Goal: Task Accomplishment & Management: Use online tool/utility

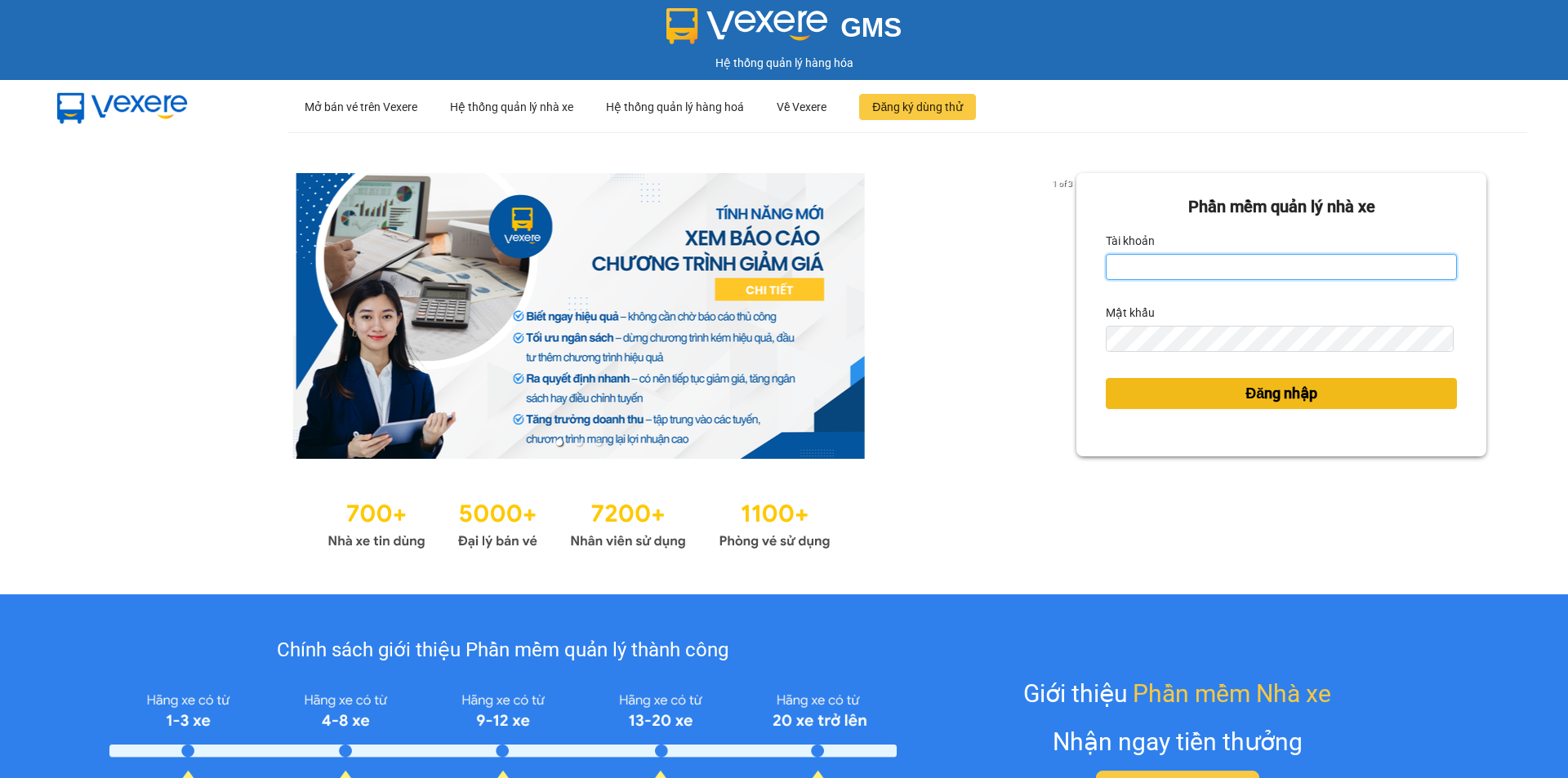
type input "camloan.cuctunglimo"
click at [1247, 401] on span "Đăng nhập" at bounding box center [1281, 393] width 72 height 23
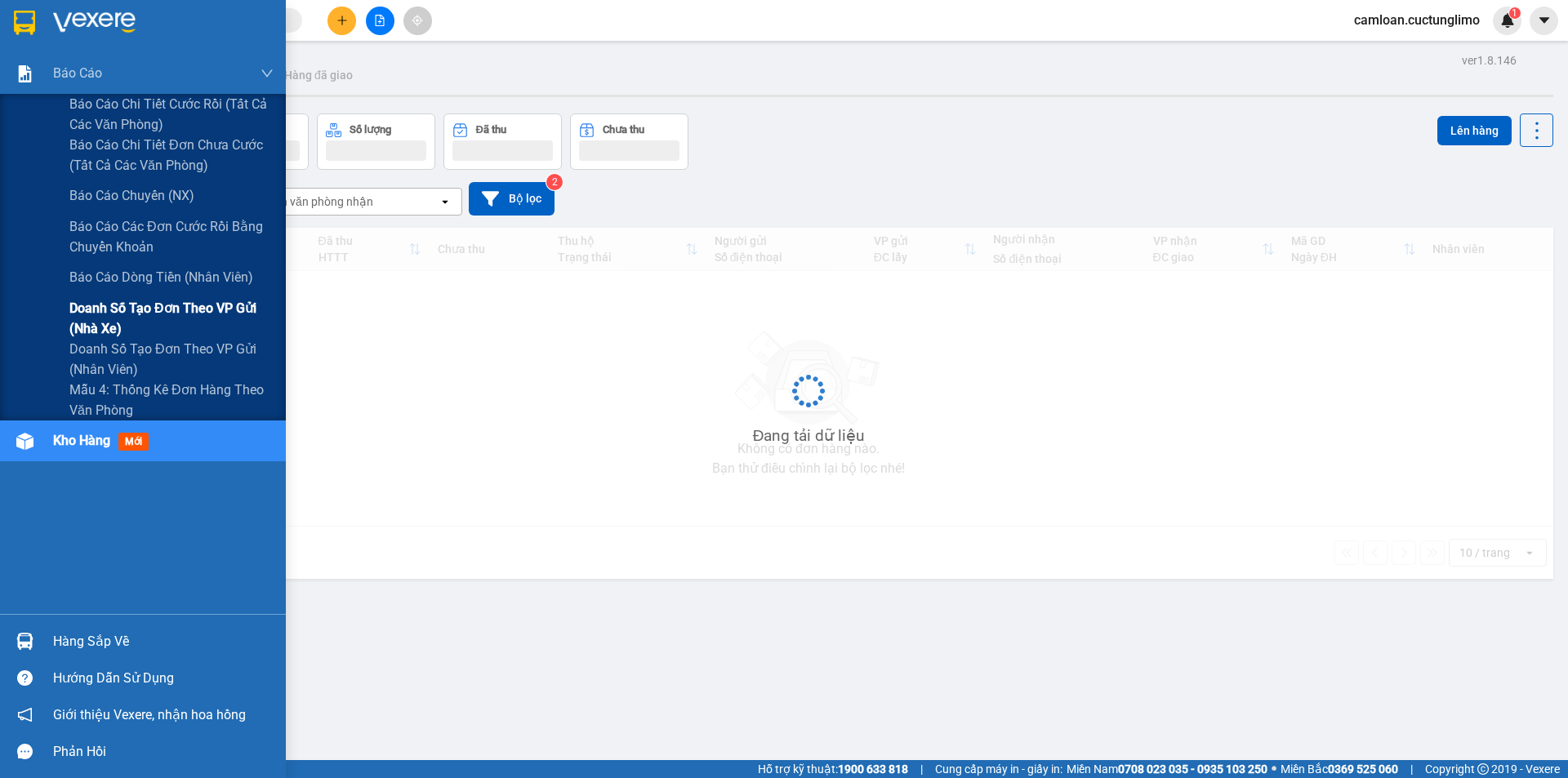
click at [94, 304] on span "Doanh số tạo đơn theo VP gửi (nhà xe)" at bounding box center [172, 319] width 205 height 41
